Goal: Transaction & Acquisition: Purchase product/service

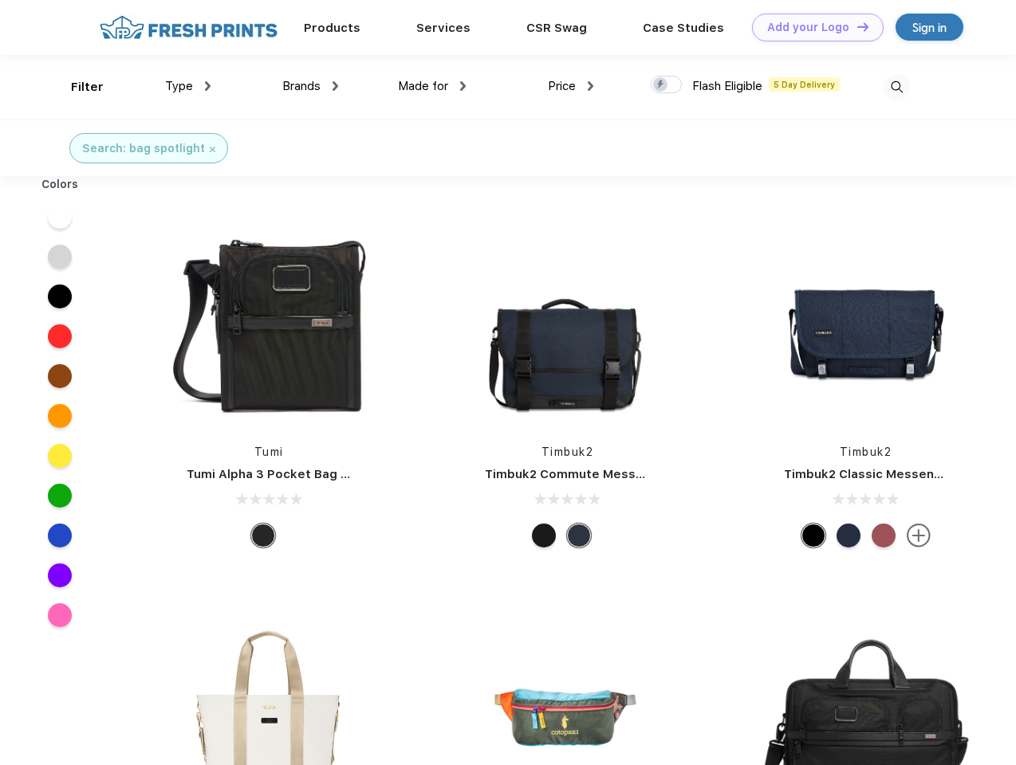
click at [812, 27] on link "Add your Logo Design Tool" at bounding box center [818, 28] width 132 height 28
click at [0, 0] on div "Design Tool" at bounding box center [0, 0] width 0 height 0
click at [856, 26] on link "Add your Logo Design Tool" at bounding box center [818, 28] width 132 height 28
click at [77, 87] on div "Filter" at bounding box center [87, 87] width 33 height 18
click at [188, 86] on span "Type" at bounding box center [179, 86] width 28 height 14
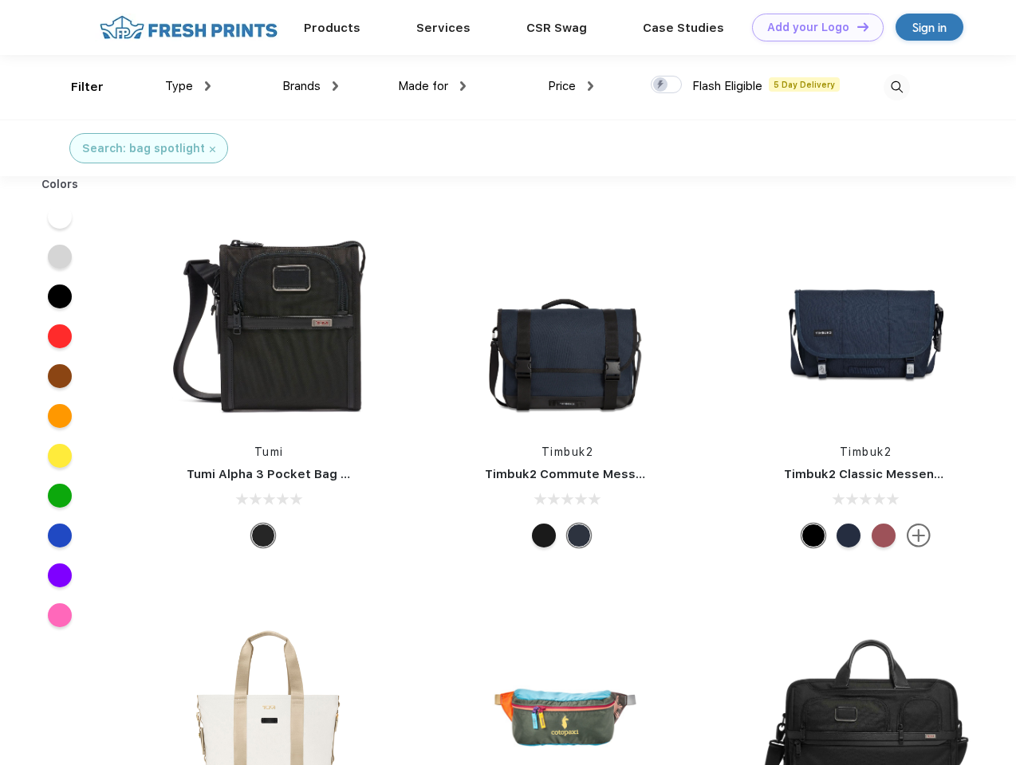
click at [310, 86] on span "Brands" at bounding box center [301, 86] width 38 height 14
click at [432, 86] on span "Made for" at bounding box center [423, 86] width 50 height 14
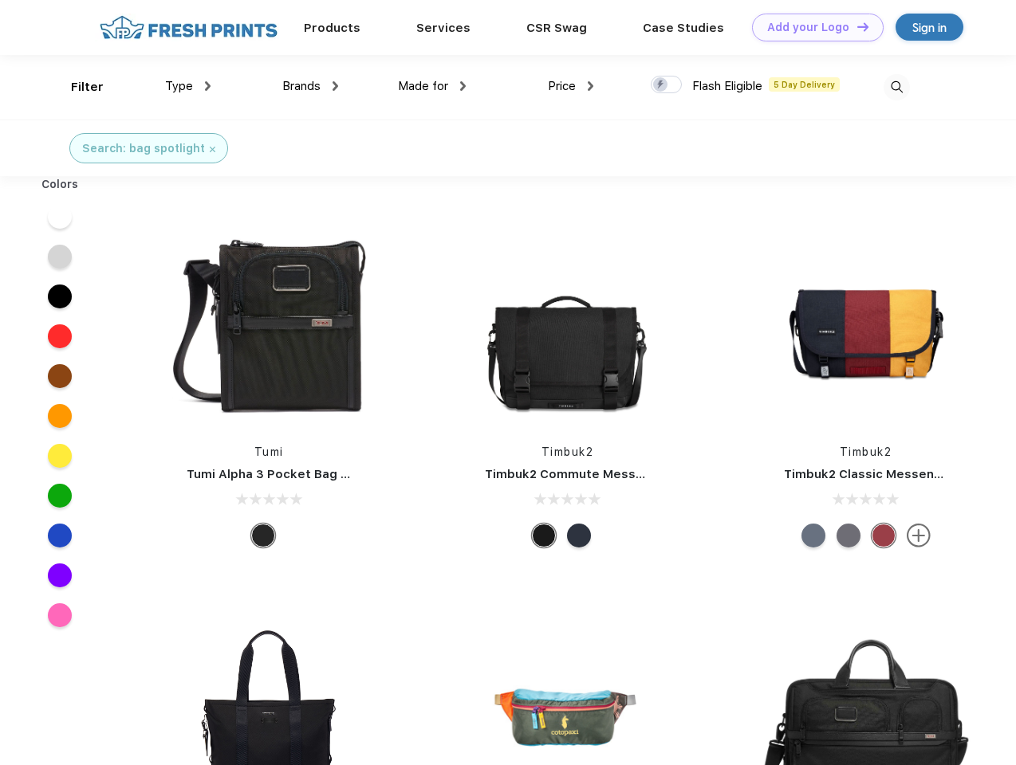
click at [812, 27] on link "Add your Logo Design Tool" at bounding box center [818, 28] width 132 height 28
click at [0, 0] on div "Design Tool" at bounding box center [0, 0] width 0 height 0
click at [856, 26] on link "Add your Logo Design Tool" at bounding box center [818, 28] width 132 height 28
click at [77, 87] on div "Filter" at bounding box center [87, 87] width 33 height 18
click at [188, 86] on span "Type" at bounding box center [179, 86] width 28 height 14
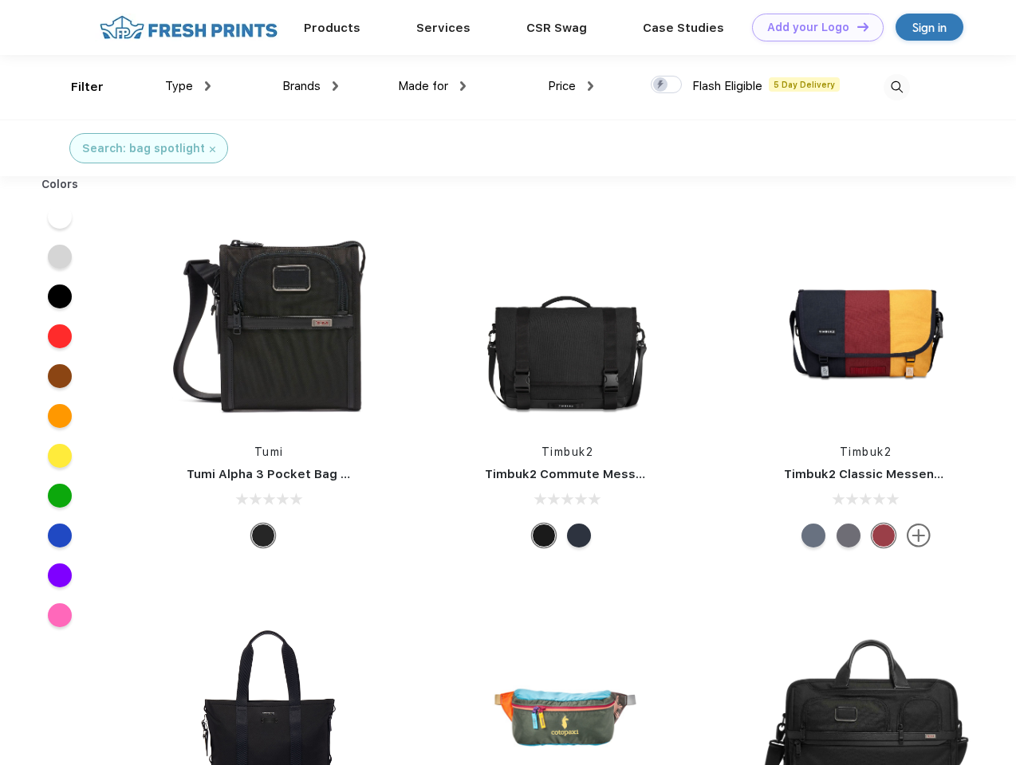
click at [310, 86] on span "Brands" at bounding box center [301, 86] width 38 height 14
click at [432, 86] on span "Made for" at bounding box center [423, 86] width 50 height 14
click at [571, 86] on span "Price" at bounding box center [562, 86] width 28 height 14
